Goal: Task Accomplishment & Management: Use online tool/utility

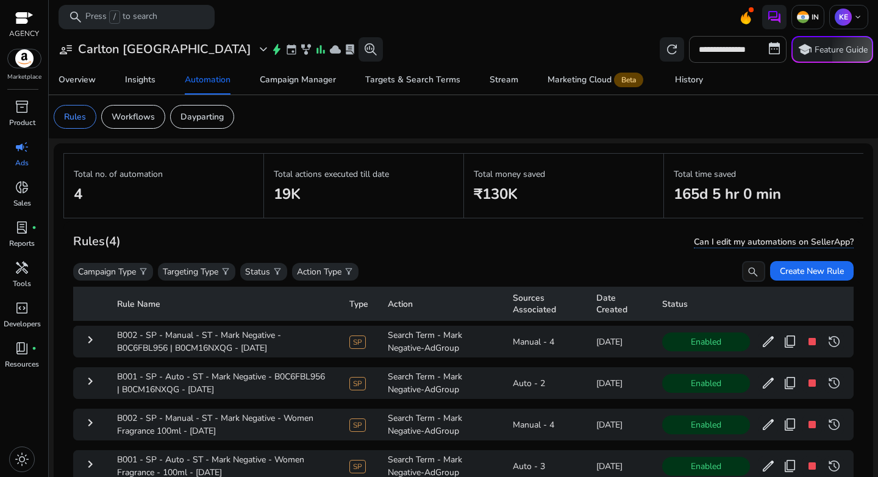
scroll to position [89, 0]
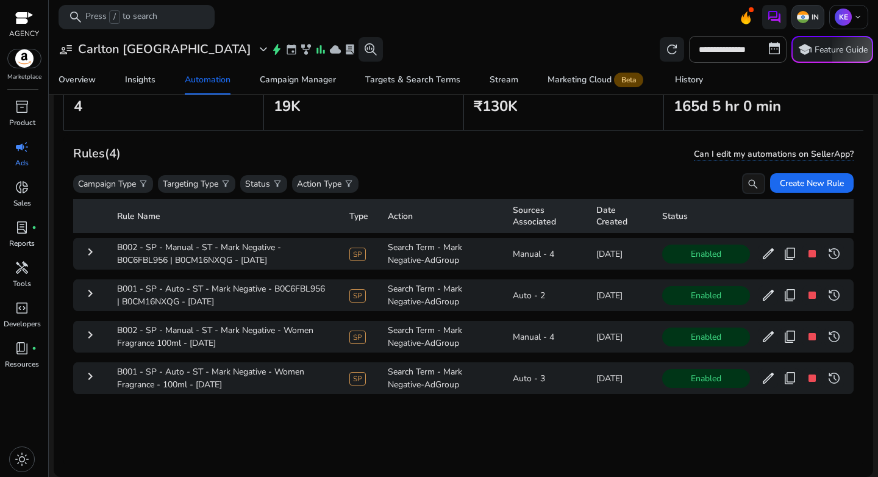
click at [798, 15] on img at bounding box center [803, 17] width 12 height 12
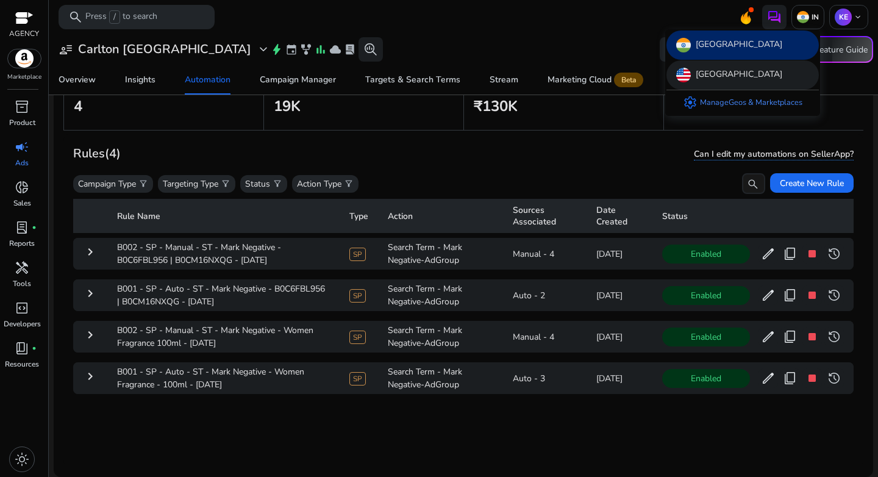
click at [721, 71] on p "[GEOGRAPHIC_DATA]" at bounding box center [739, 75] width 87 height 15
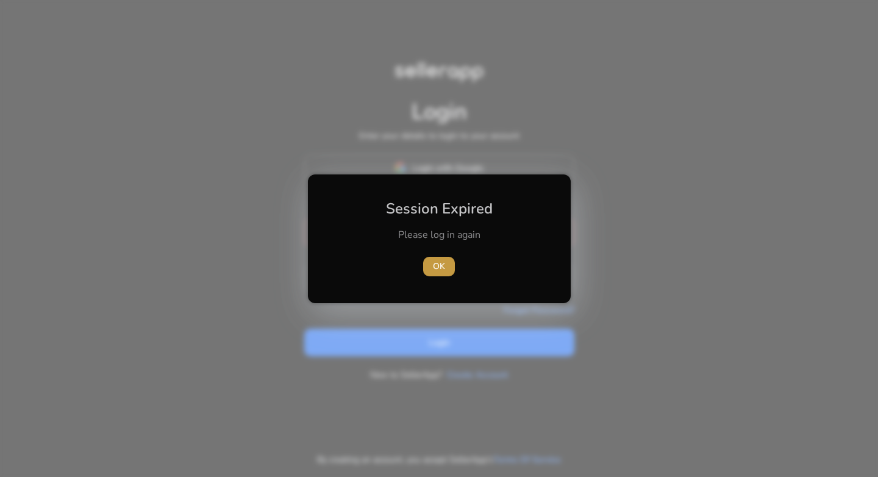
click at [440, 265] on span "OK" at bounding box center [439, 266] width 12 height 13
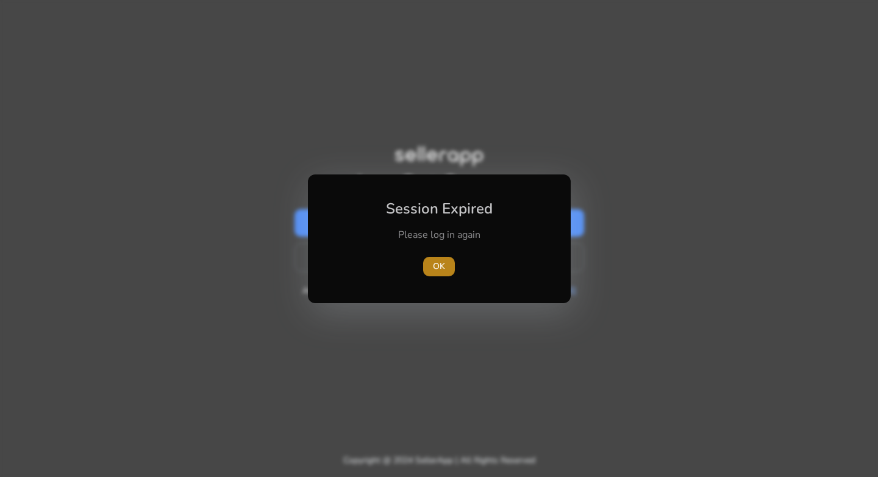
click at [442, 268] on span "OK" at bounding box center [439, 266] width 12 height 13
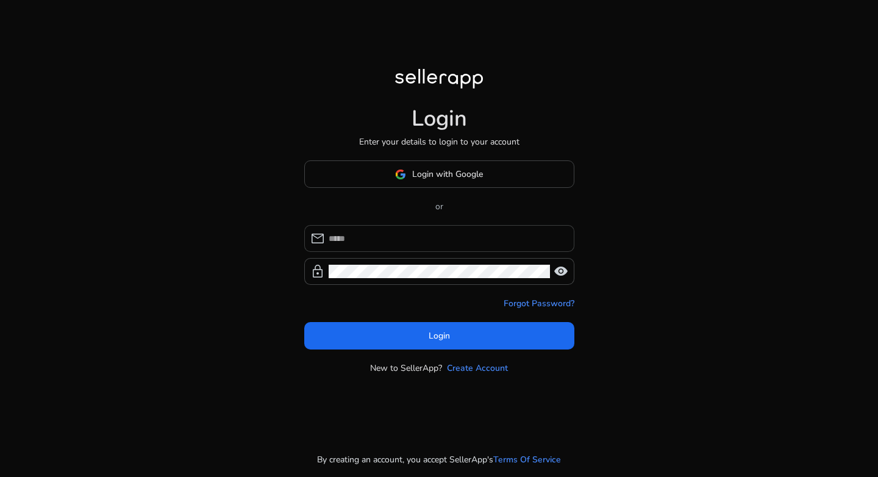
click at [423, 237] on input at bounding box center [447, 238] width 236 height 13
type input "**********"
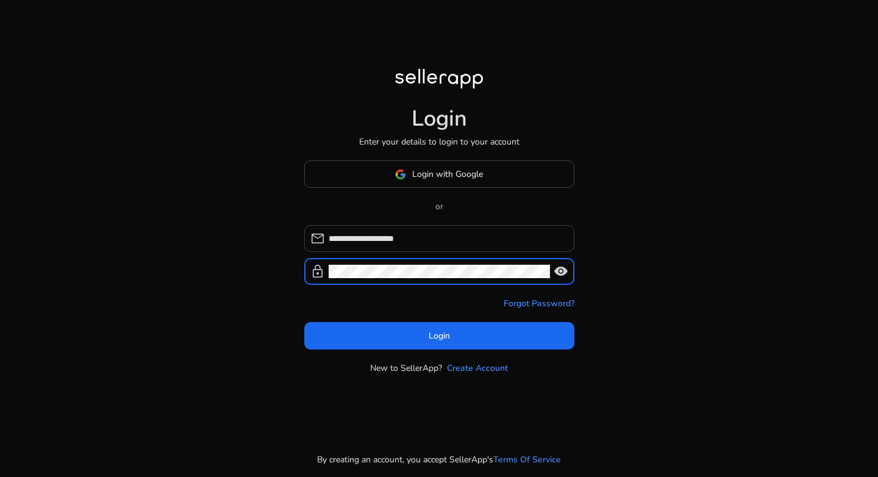
click button "Login" at bounding box center [439, 335] width 270 height 27
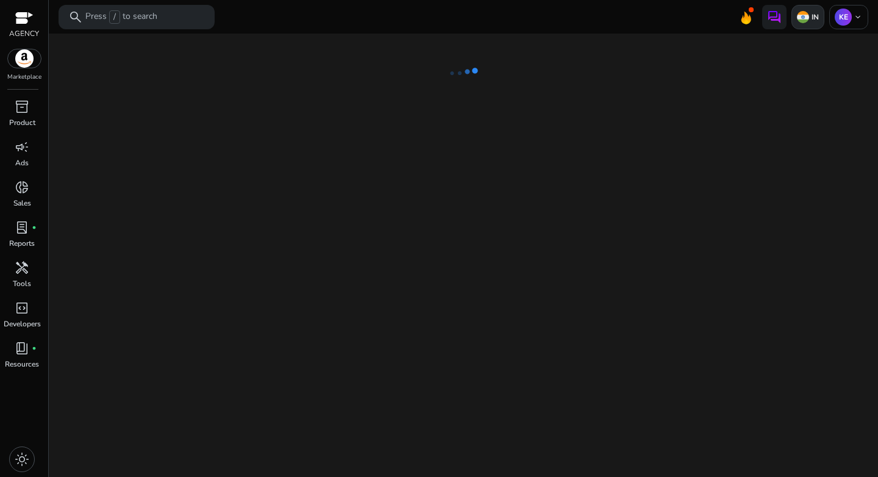
click at [812, 19] on p "IN" at bounding box center [814, 17] width 10 height 10
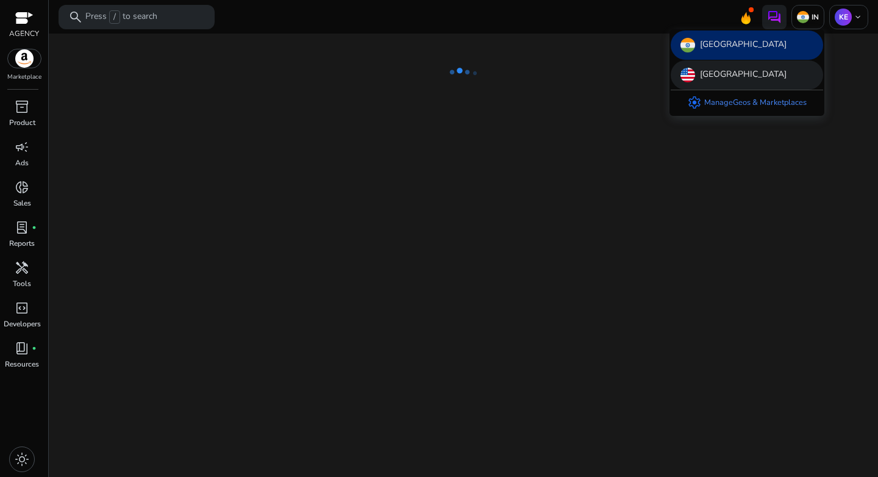
click at [740, 73] on p "[GEOGRAPHIC_DATA]" at bounding box center [743, 75] width 87 height 15
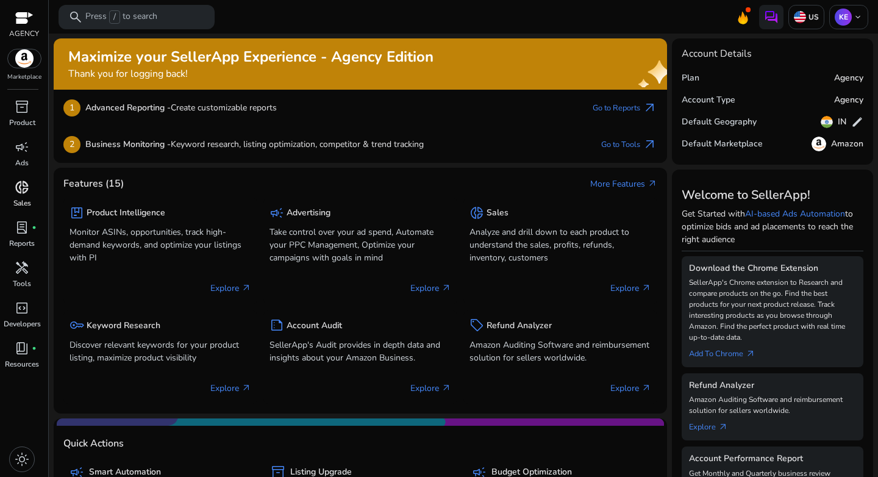
click at [23, 193] on span "donut_small" at bounding box center [22, 187] width 15 height 15
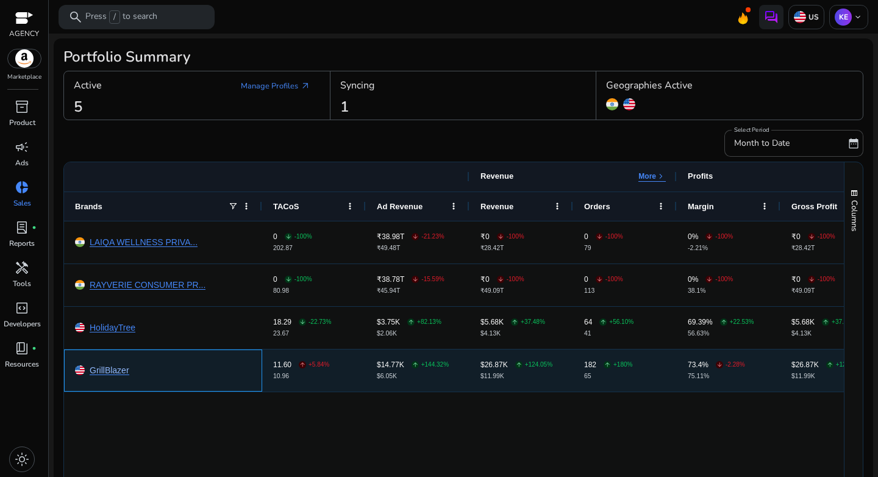
click at [107, 373] on link "GrillBlazer" at bounding box center [110, 370] width 40 height 9
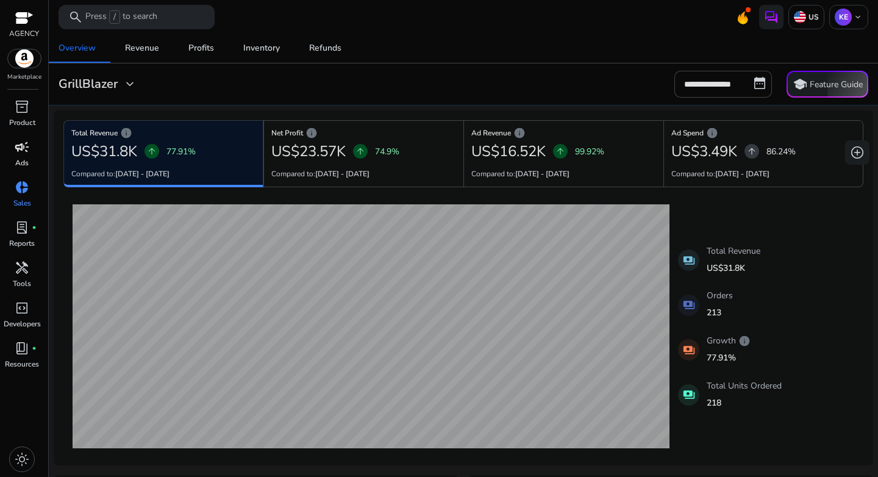
click at [26, 159] on p "Ads" at bounding box center [21, 162] width 13 height 11
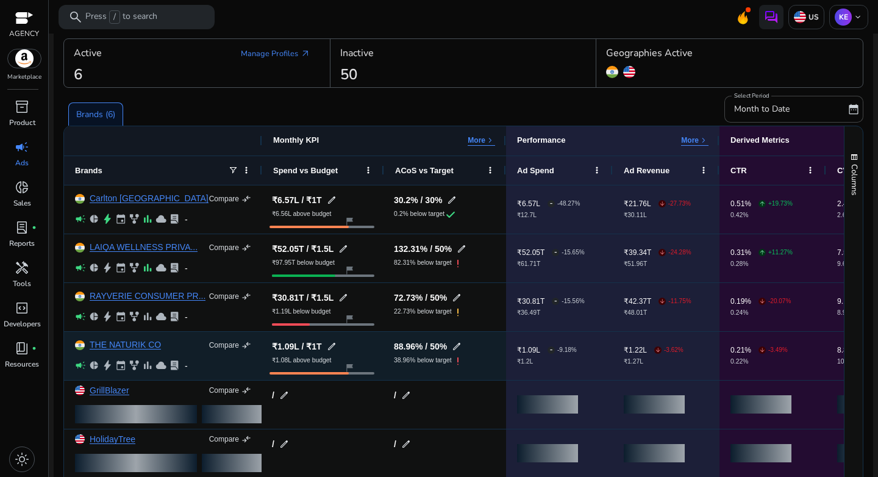
scroll to position [65, 0]
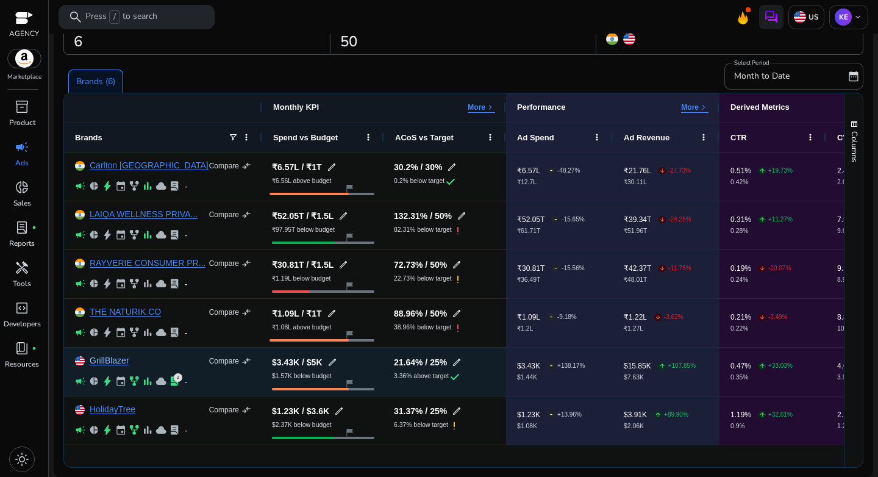
click at [107, 363] on link "GrillBlazer" at bounding box center [110, 360] width 40 height 9
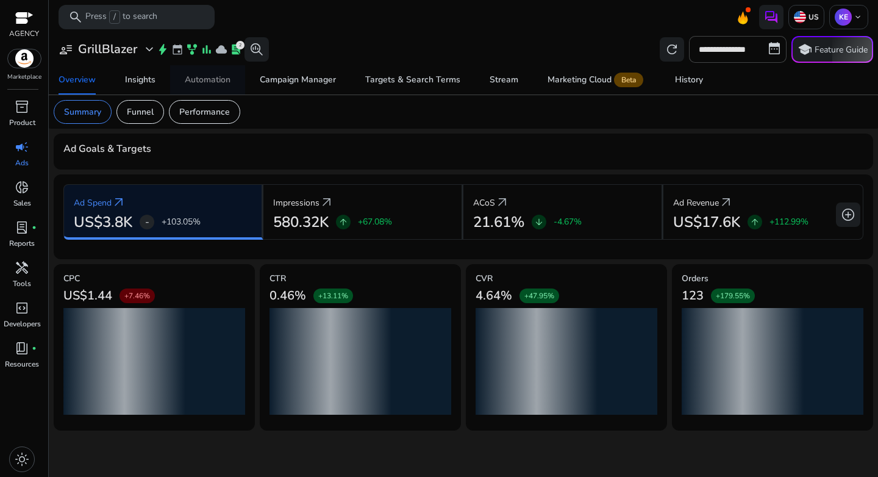
click at [220, 79] on div "Automation" at bounding box center [208, 80] width 46 height 9
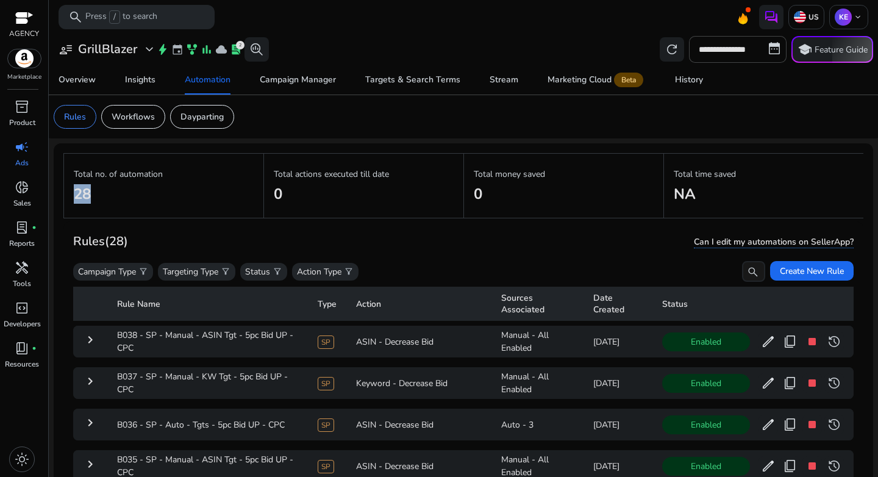
drag, startPoint x: 96, startPoint y: 192, endPoint x: 70, endPoint y: 193, distance: 25.6
click at [71, 193] on div "Total no. of automation 28" at bounding box center [163, 185] width 200 height 65
click at [124, 194] on h2 "28" at bounding box center [164, 194] width 180 height 18
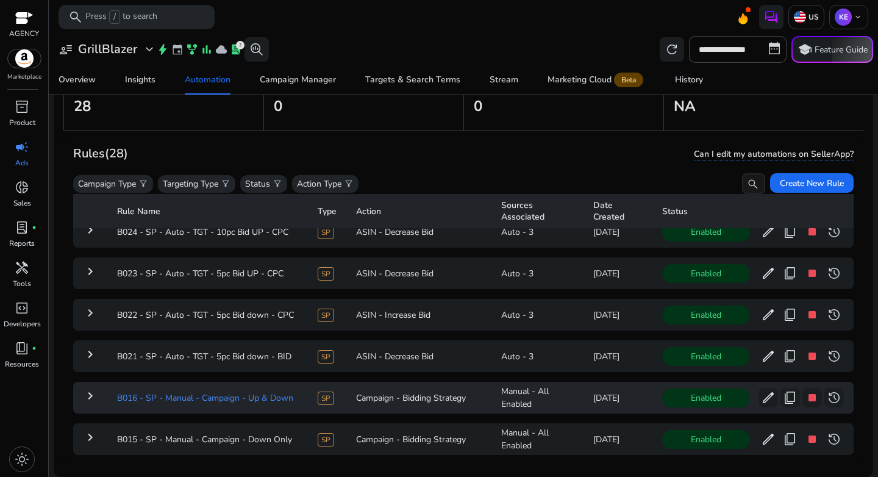
scroll to position [747, 0]
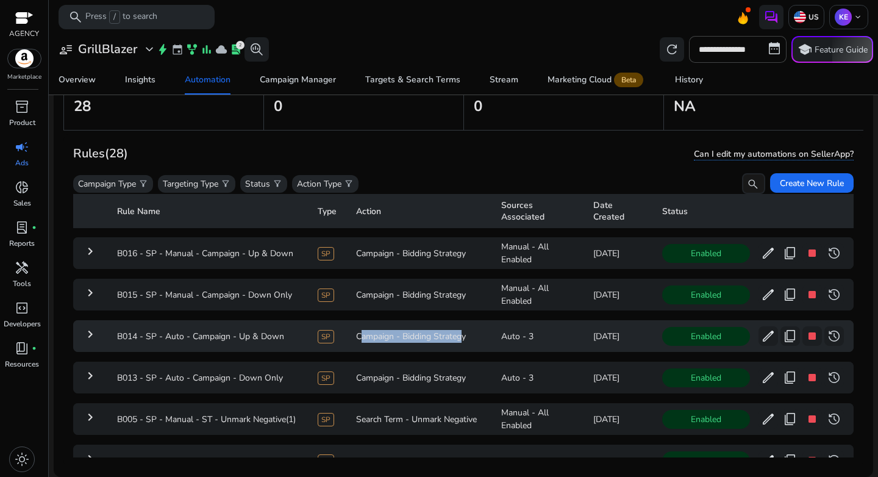
drag, startPoint x: 348, startPoint y: 333, endPoint x: 451, endPoint y: 334, distance: 103.1
click at [451, 334] on td "Campaign - Bidding Strategy" at bounding box center [418, 336] width 145 height 32
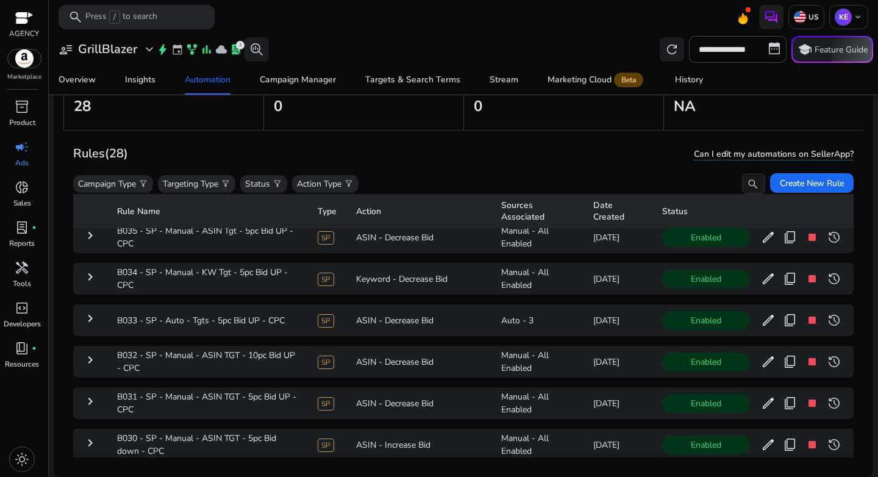
scroll to position [0, 0]
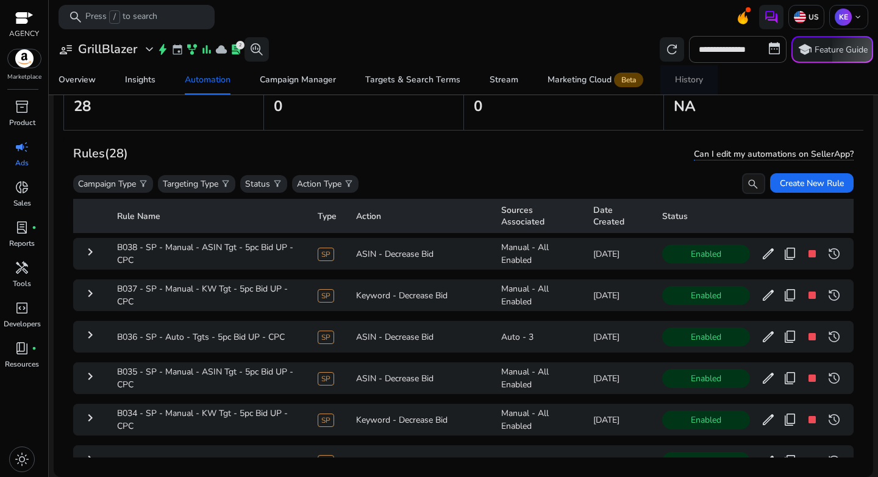
click at [682, 78] on div "History" at bounding box center [689, 80] width 28 height 9
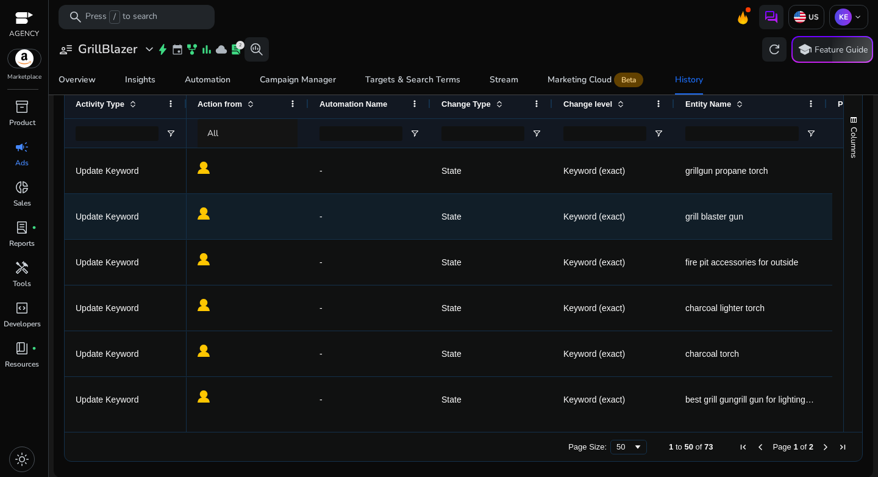
scroll to position [252, 0]
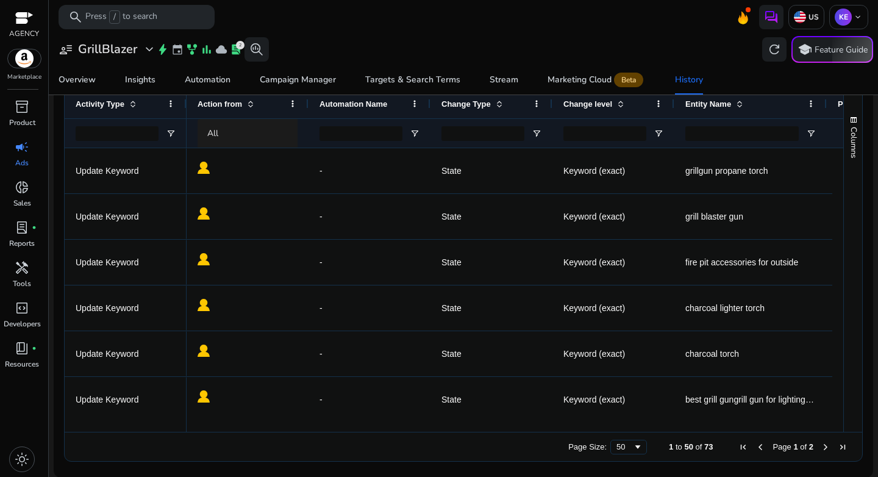
click at [226, 138] on div "All" at bounding box center [258, 133] width 102 height 13
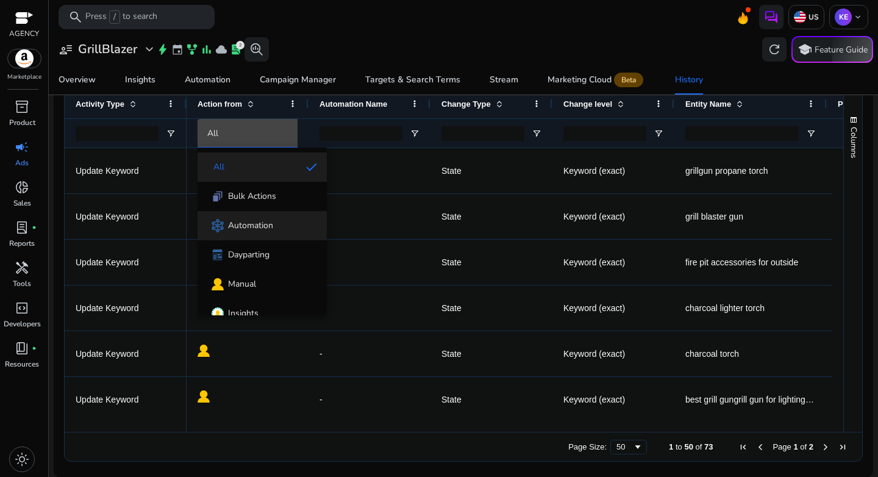
click at [247, 231] on span "Automation" at bounding box center [250, 226] width 45 height 12
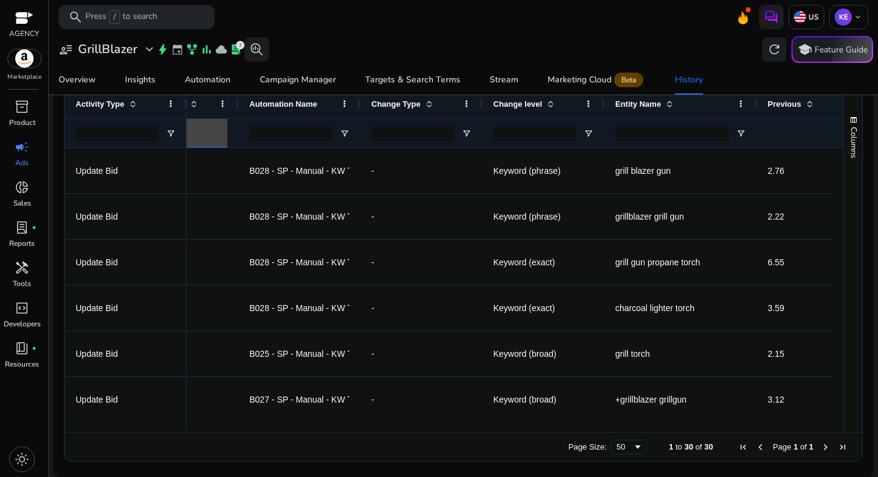
scroll to position [0, 0]
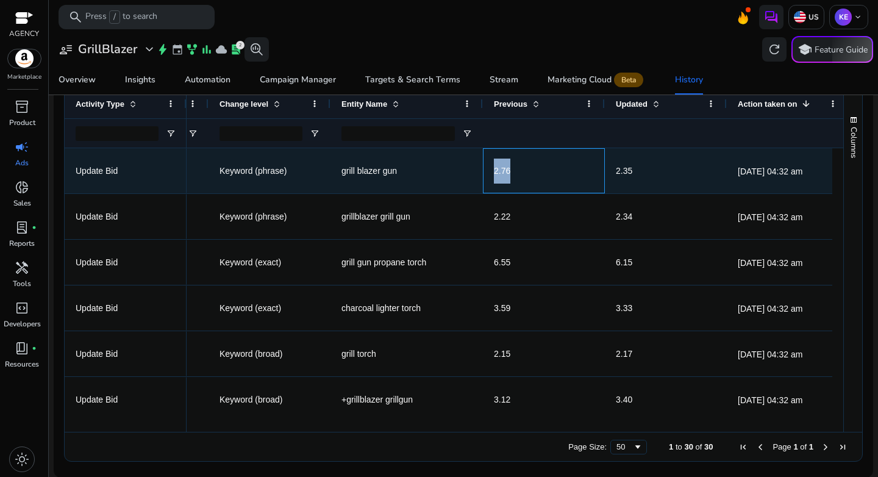
drag, startPoint x: 511, startPoint y: 183, endPoint x: 528, endPoint y: 185, distance: 16.6
click at [528, 185] on div "2.76" at bounding box center [544, 171] width 100 height 44
drag, startPoint x: 645, startPoint y: 181, endPoint x: 617, endPoint y: 176, distance: 28.0
click at [617, 176] on span "2.35" at bounding box center [666, 171] width 100 height 25
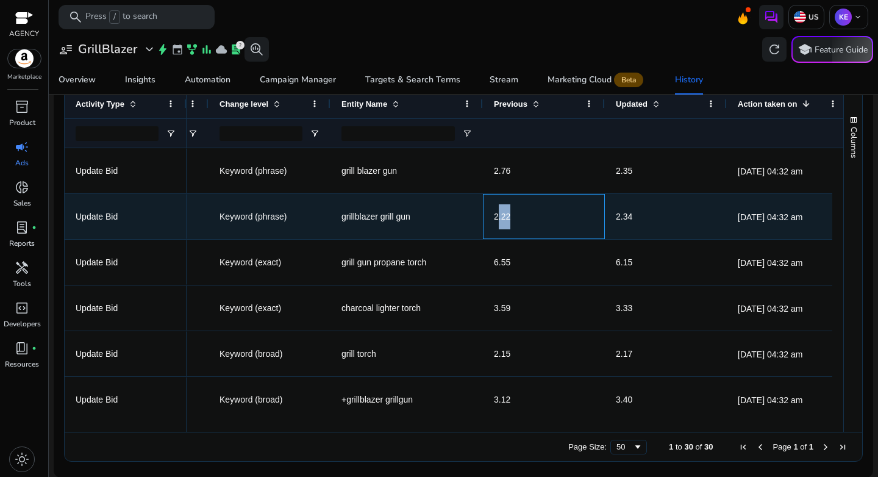
drag, startPoint x: 498, startPoint y: 217, endPoint x: 515, endPoint y: 218, distance: 17.7
click at [515, 218] on span "2.22" at bounding box center [544, 216] width 100 height 25
drag, startPoint x: 618, startPoint y: 218, endPoint x: 640, endPoint y: 220, distance: 22.0
click at [640, 220] on span "2.34" at bounding box center [666, 216] width 100 height 25
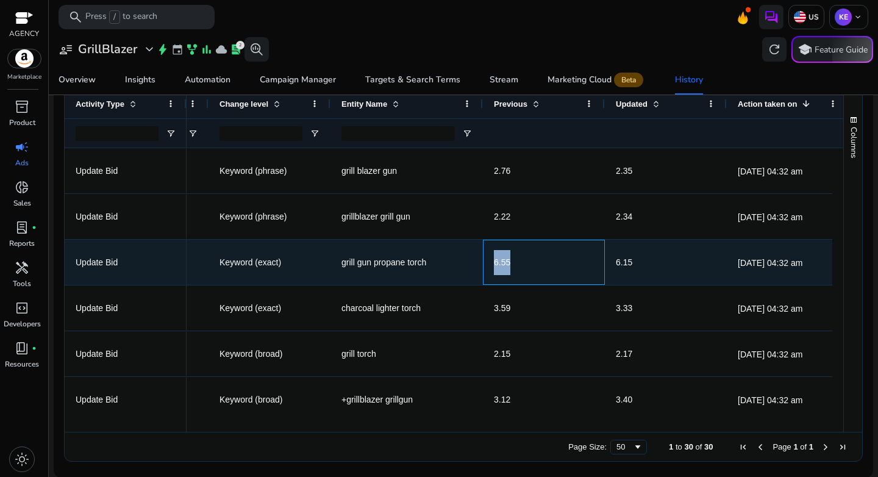
drag, startPoint x: 499, startPoint y: 265, endPoint x: 519, endPoint y: 265, distance: 19.5
click at [519, 265] on span "6.55" at bounding box center [544, 262] width 100 height 25
drag, startPoint x: 610, startPoint y: 267, endPoint x: 647, endPoint y: 269, distance: 37.2
click at [647, 269] on div "6.15" at bounding box center [666, 262] width 122 height 45
click at [647, 269] on span "6.15" at bounding box center [666, 262] width 100 height 25
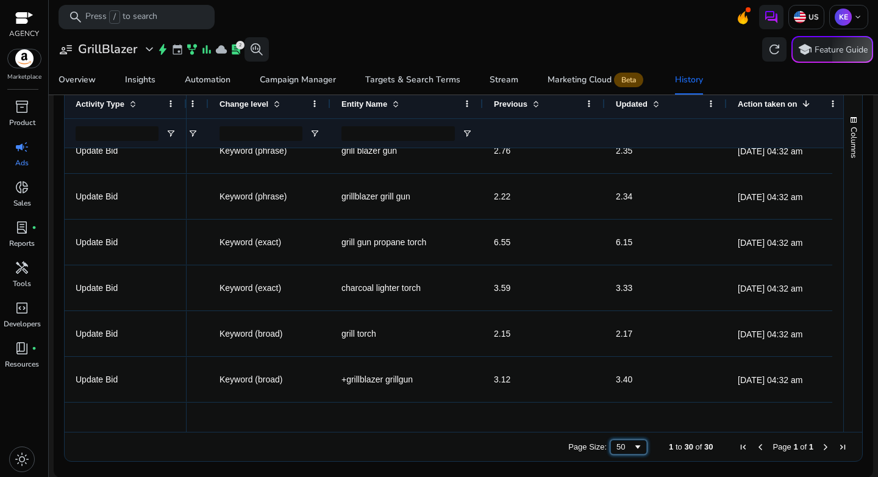
click at [622, 449] on div "50" at bounding box center [625, 446] width 16 height 9
click at [571, 434] on div "Page Size: 50 1 to 30 of 30 Page 1 of 1" at bounding box center [464, 446] width 798 height 29
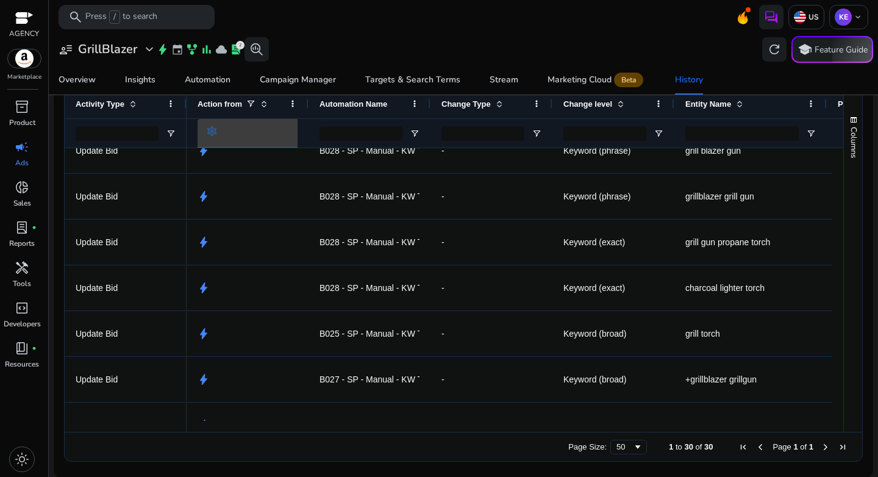
click at [218, 134] on div at bounding box center [258, 133] width 102 height 14
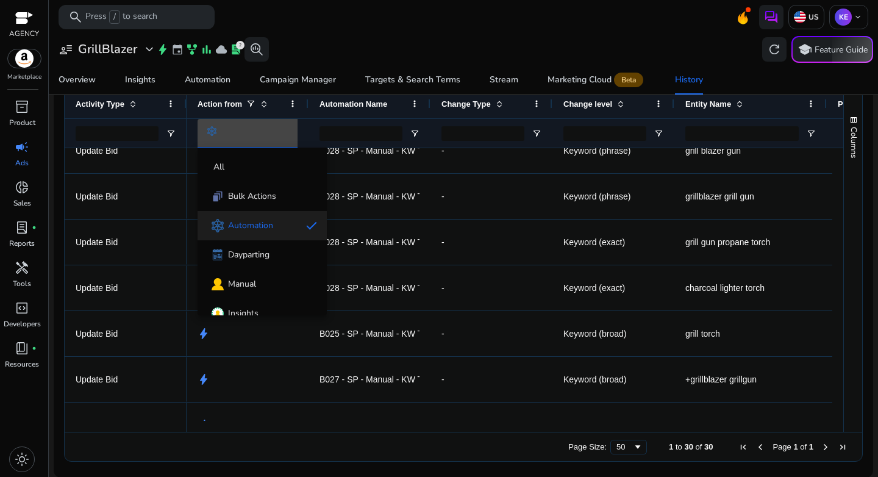
drag, startPoint x: 388, startPoint y: 426, endPoint x: 430, endPoint y: 429, distance: 42.2
click at [430, 429] on div at bounding box center [439, 238] width 878 height 477
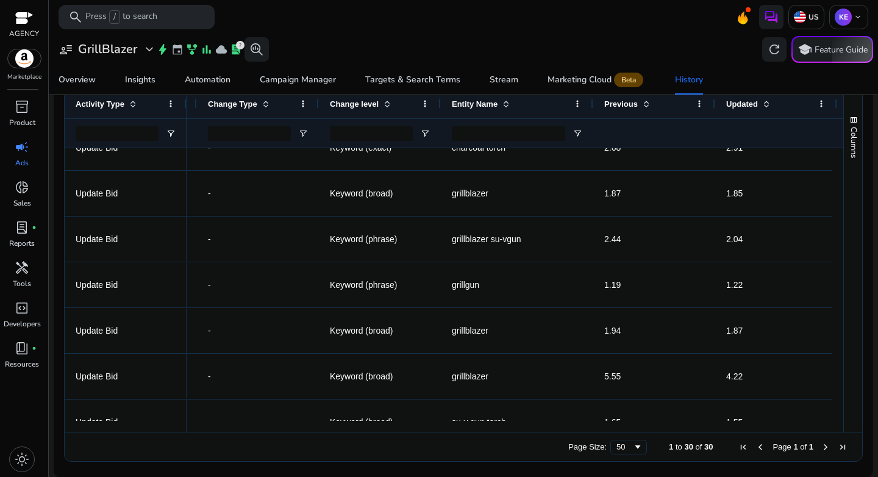
drag, startPoint x: 489, startPoint y: 431, endPoint x: 661, endPoint y: 431, distance: 172.0
click at [661, 432] on div "Page Size: 50 1 to 30 of 30 Page 1 of 1" at bounding box center [464, 446] width 798 height 29
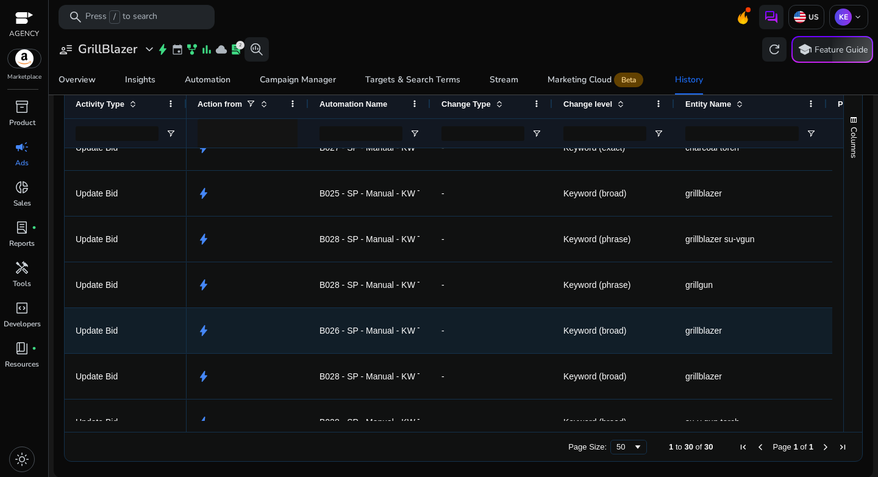
click at [351, 326] on span "B026 - SP - Manual - KW TGT - 5pc Bid down - CPC" at bounding box center [419, 330] width 199 height 25
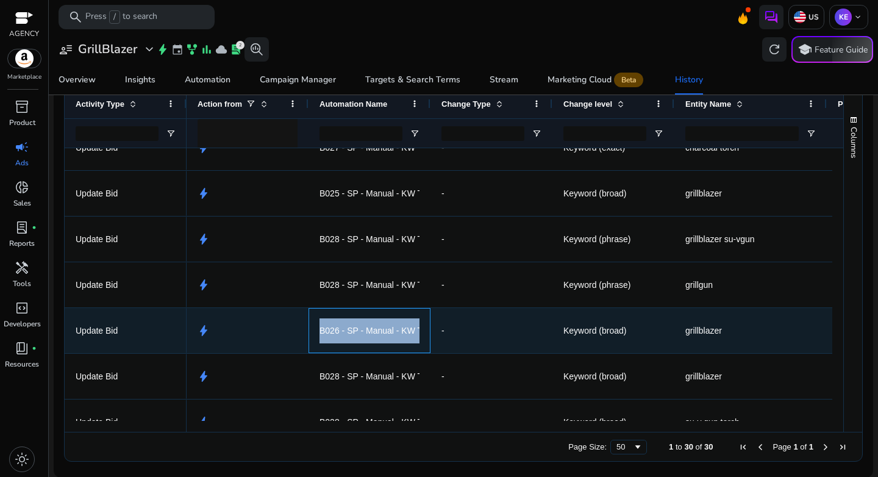
click at [351, 326] on span "B026 - SP - Manual - KW TGT - 5pc Bid down - CPC" at bounding box center [419, 330] width 199 height 25
copy span "B026 - SP - Manual - KW TGT - 5pc Bid down - CPC"
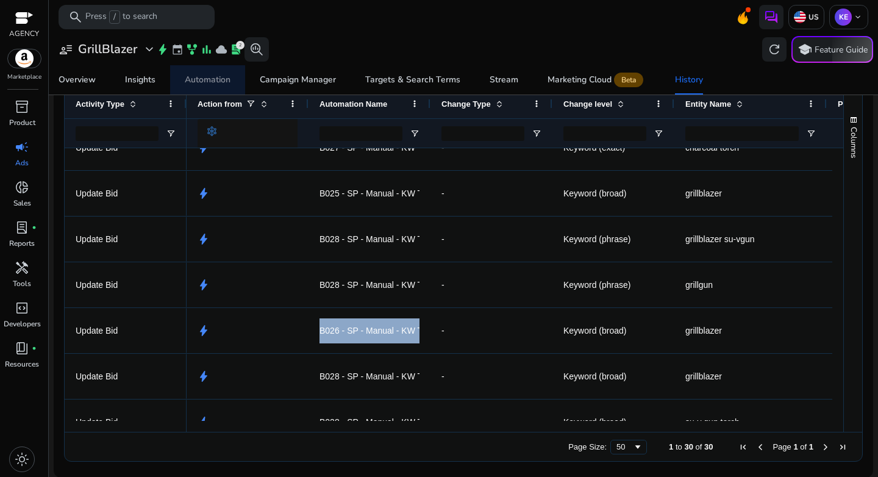
click at [220, 86] on span "Automation" at bounding box center [208, 79] width 46 height 29
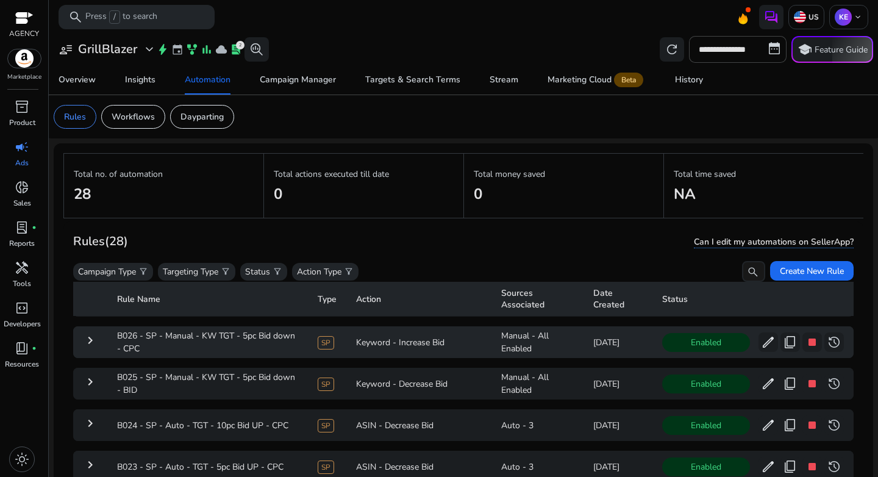
click at [91, 341] on mat-icon "keyboard_arrow_right" at bounding box center [90, 340] width 15 height 15
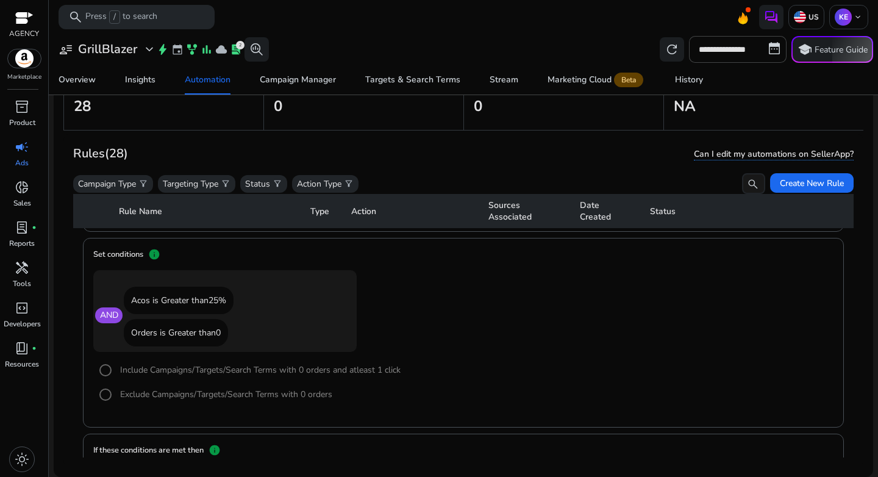
drag, startPoint x: 138, startPoint y: 300, endPoint x: 232, endPoint y: 300, distance: 93.9
click at [232, 300] on p "Acos is Greater than 25%" at bounding box center [179, 300] width 110 height 27
drag, startPoint x: 146, startPoint y: 330, endPoint x: 210, endPoint y: 332, distance: 64.1
click at [210, 332] on p "Orders is Greater than 0" at bounding box center [176, 332] width 104 height 27
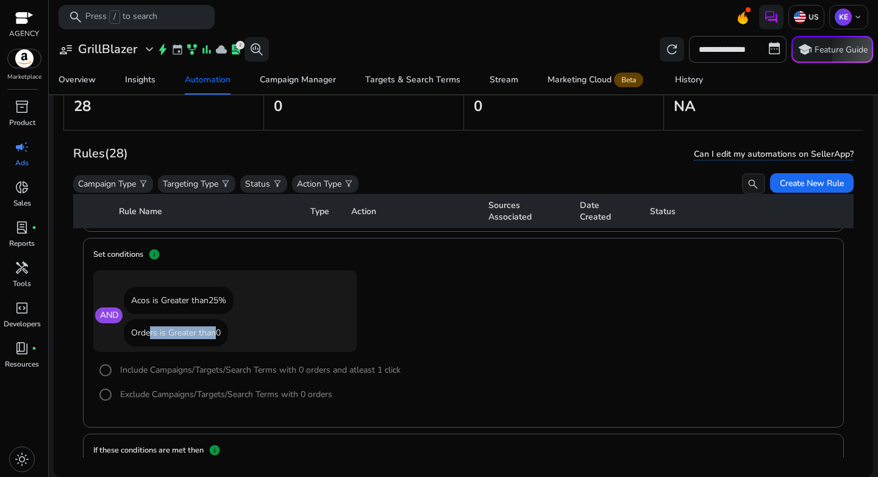
click at [210, 332] on p "Orders is Greater than 0" at bounding box center [176, 332] width 104 height 27
drag, startPoint x: 213, startPoint y: 333, endPoint x: 235, endPoint y: 334, distance: 22.0
click at [235, 334] on div "Orders is Greater than 0" at bounding box center [233, 332] width 218 height 27
click at [262, 335] on div "Orders is Greater than 0" at bounding box center [233, 332] width 218 height 27
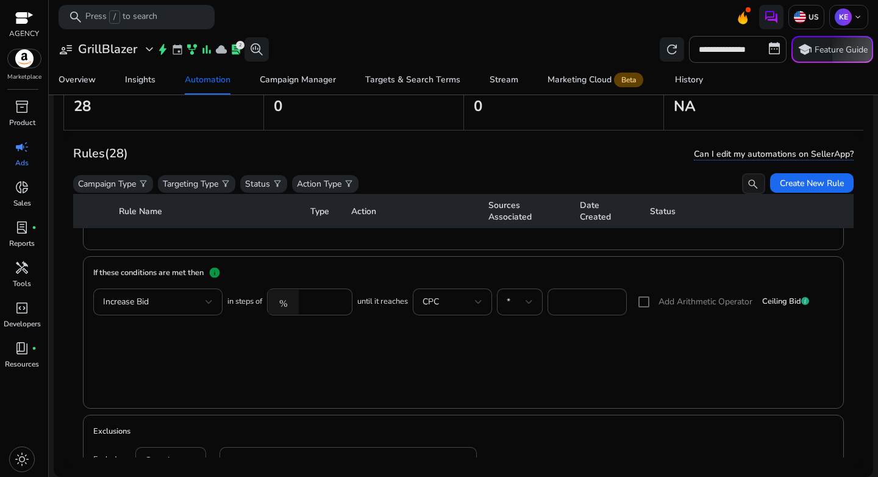
click at [560, 365] on mat-card "If these conditions are met then info Increase Bid in steps of % ****** until i…" at bounding box center [463, 332] width 761 height 152
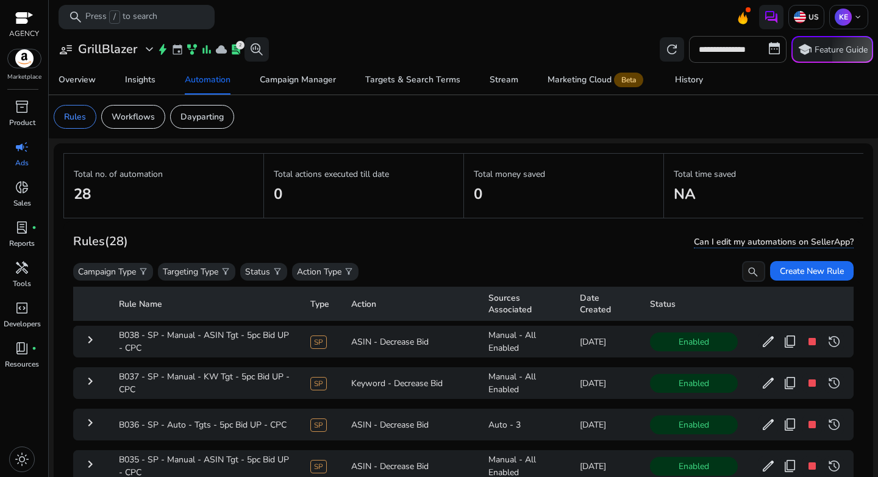
click at [29, 161] on link "campaign Ads" at bounding box center [22, 157] width 44 height 40
